Goal: Book appointment/travel/reservation

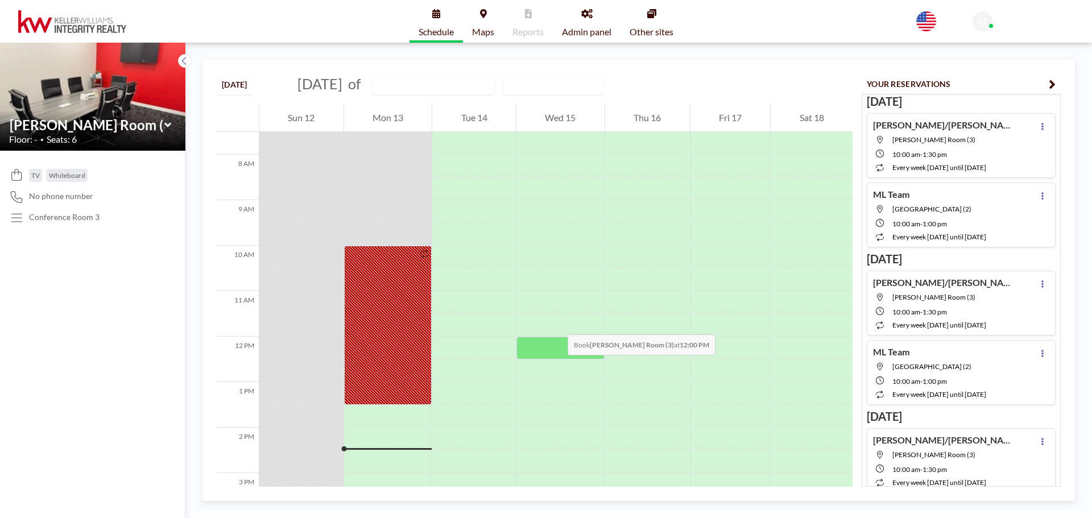
scroll to position [455, 0]
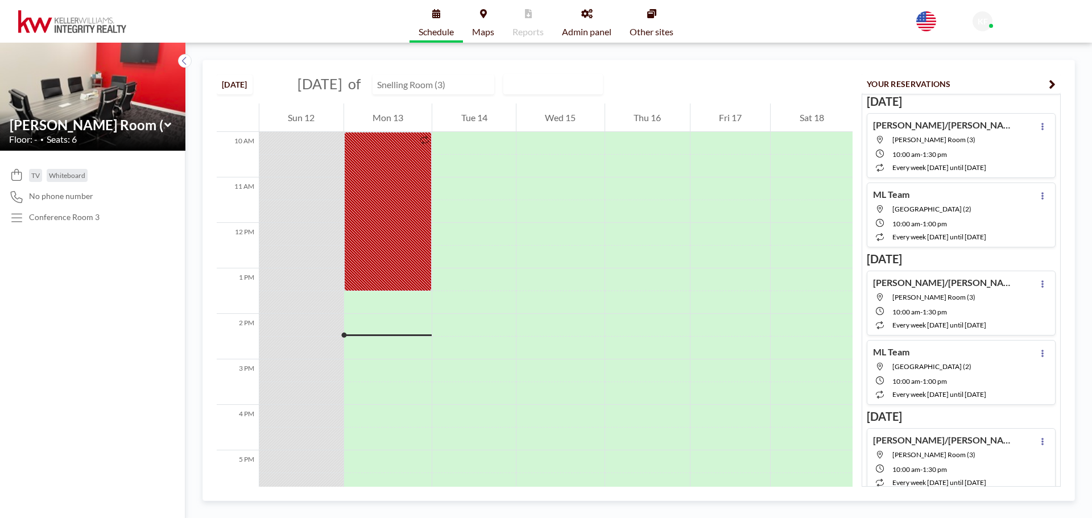
click at [432, 89] on input "text" at bounding box center [427, 84] width 109 height 19
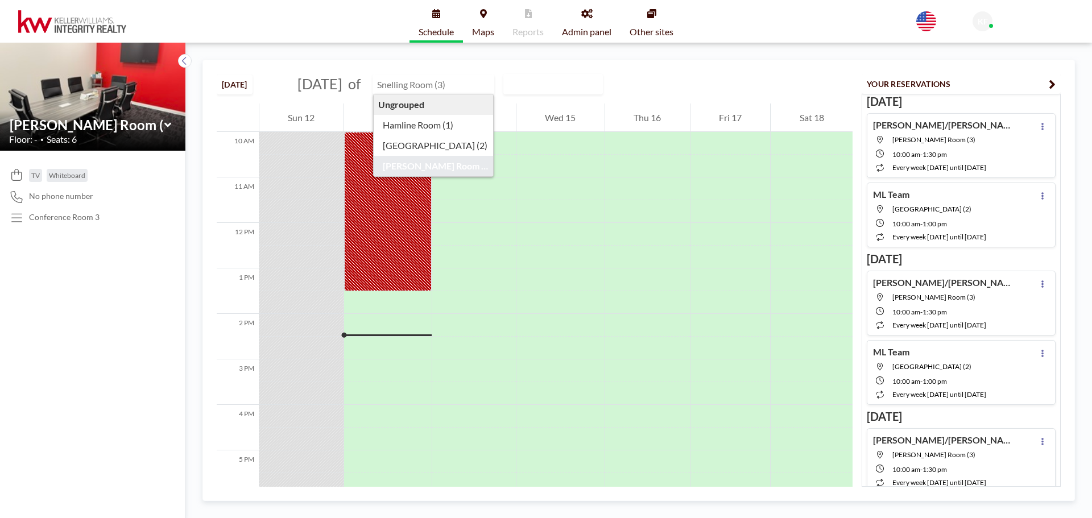
type input "[PERSON_NAME] Room (3)"
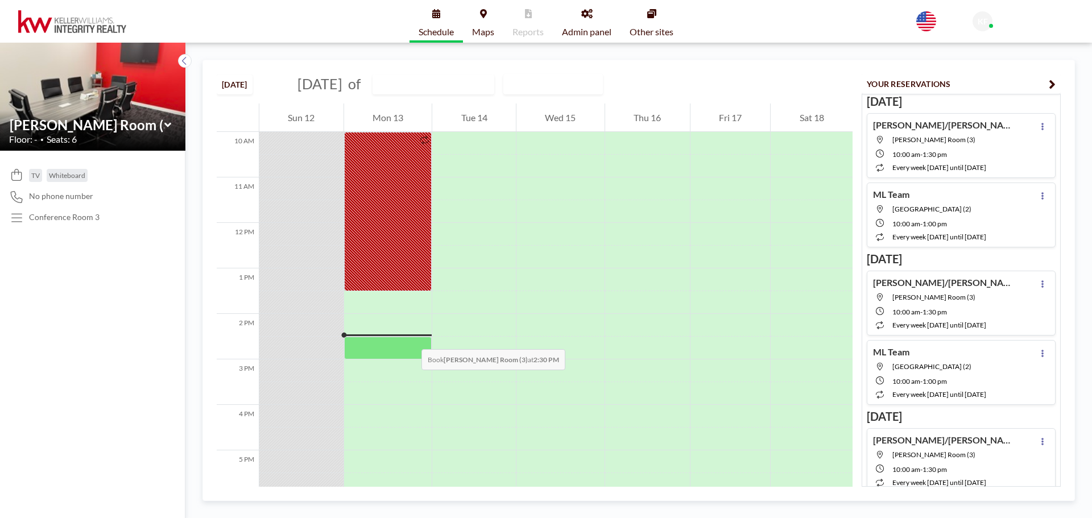
scroll to position [512, 0]
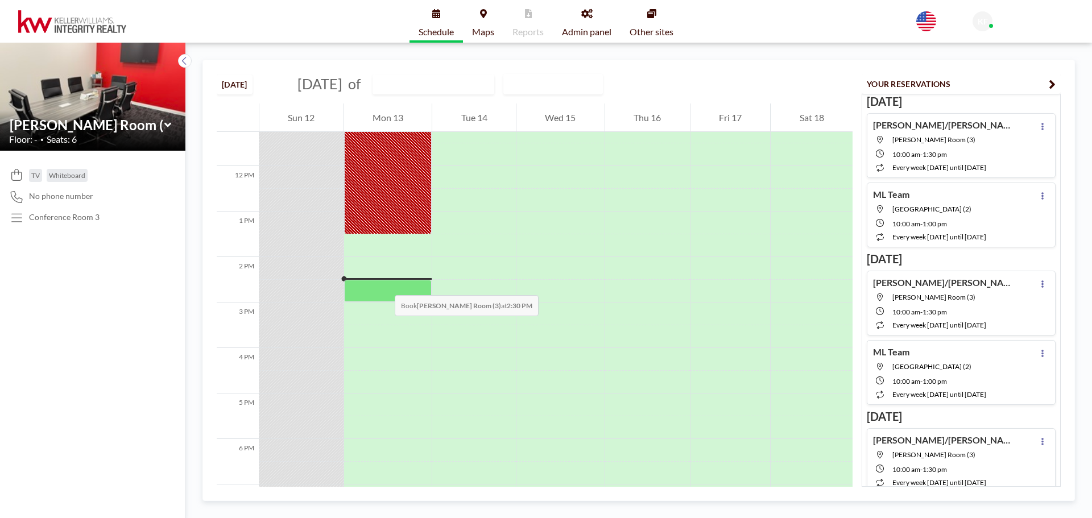
click at [383, 284] on div at bounding box center [388, 291] width 88 height 22
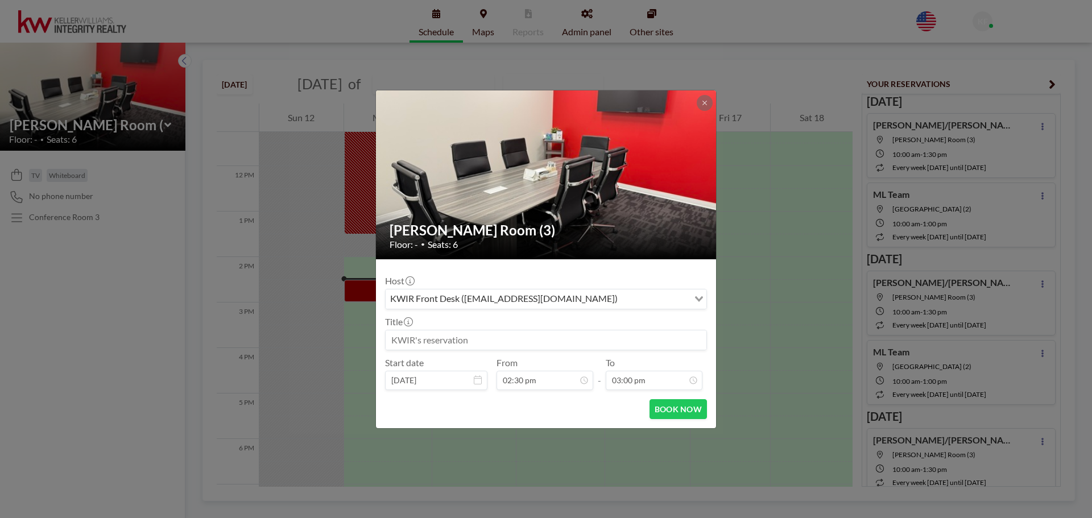
click at [455, 338] on input at bounding box center [546, 340] width 321 height 19
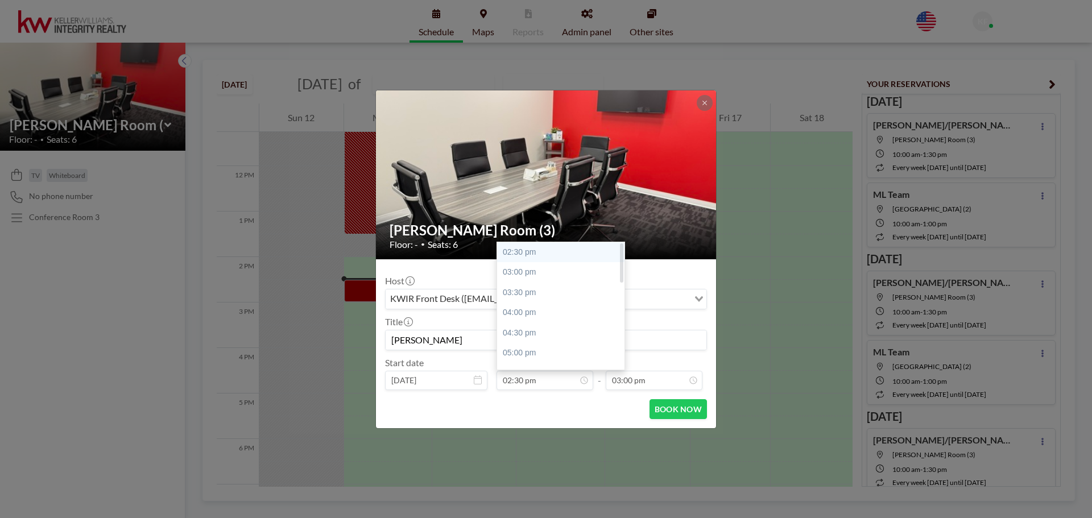
type input "[PERSON_NAME]"
click at [539, 250] on div "02:30 pm" at bounding box center [563, 252] width 133 height 20
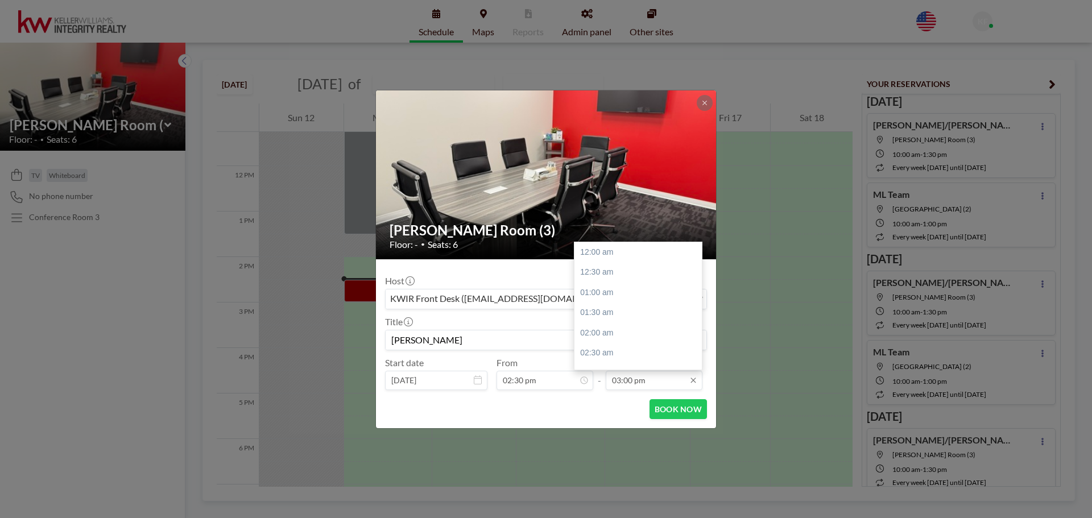
scroll to position [608, 0]
click at [646, 276] on div "03:30 pm" at bounding box center [641, 272] width 133 height 20
type input "03:30 pm"
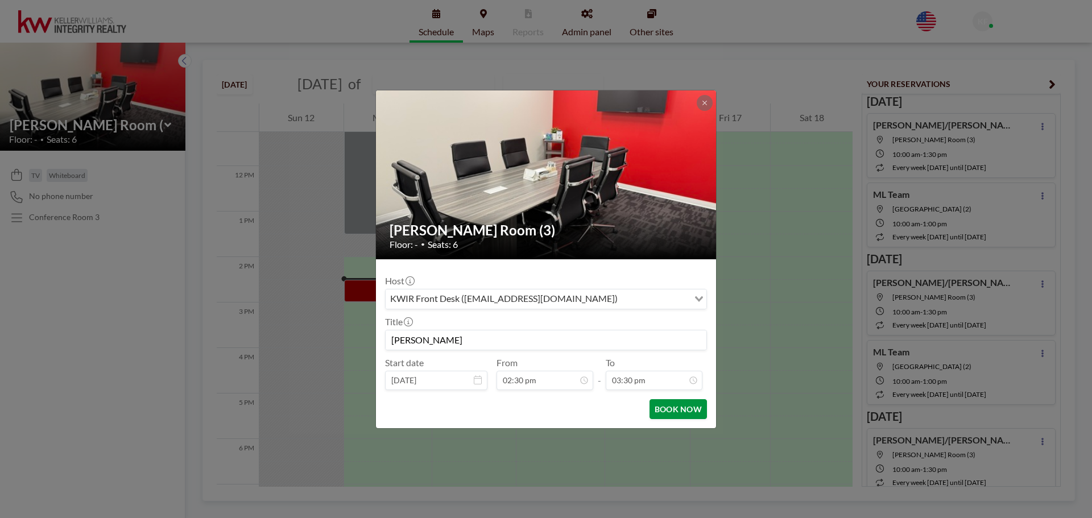
scroll to position [628, 0]
click at [673, 410] on button "BOOK NOW" at bounding box center [678, 409] width 57 height 20
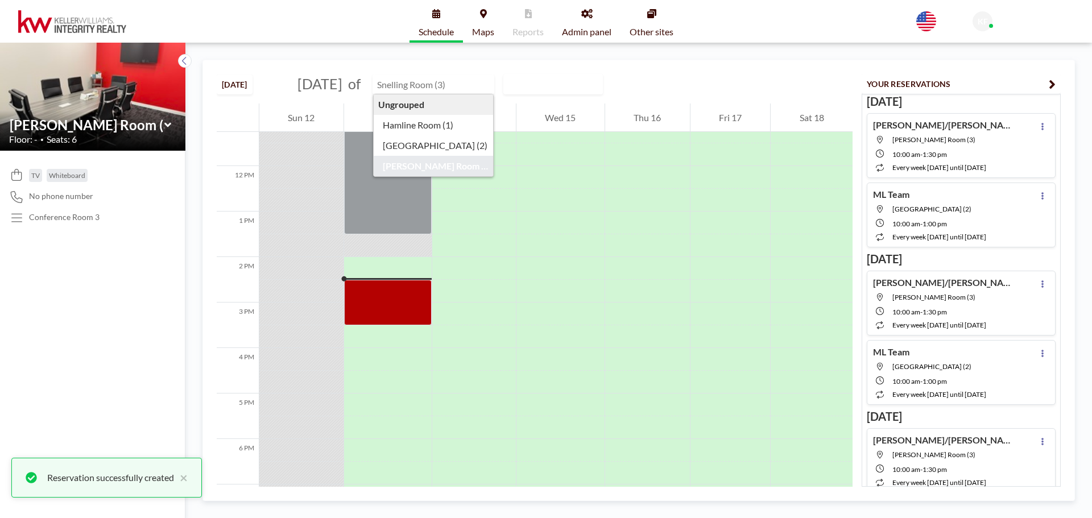
click at [452, 81] on input "text" at bounding box center [427, 84] width 109 height 19
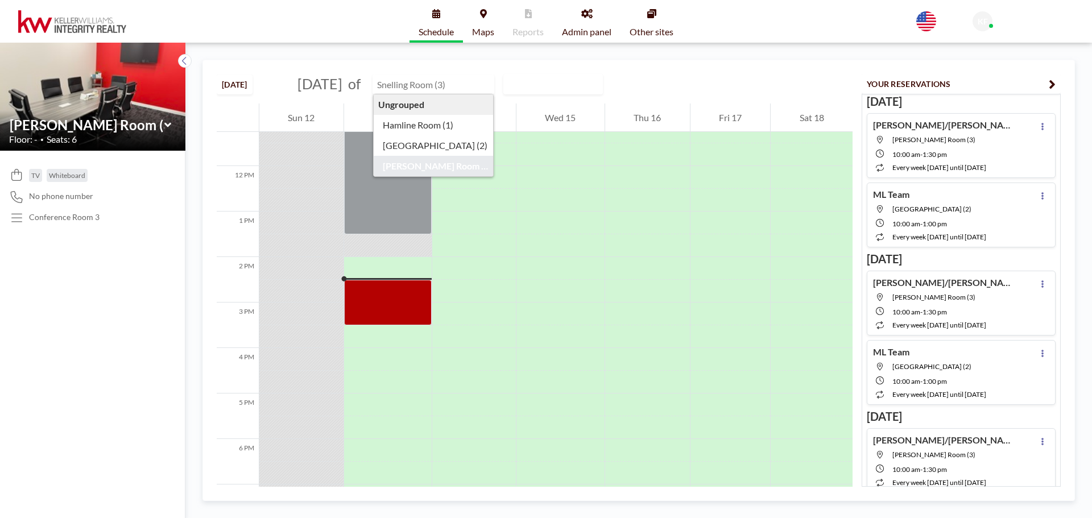
type input "[PERSON_NAME] Room (3)"
click at [696, 75] on div "[DATE] [DATE] of [PERSON_NAME] Room (3) Ungrouped Hamline Room (1) Lexington Ro…" at bounding box center [535, 81] width 636 height 43
